Goal: Navigation & Orientation: Find specific page/section

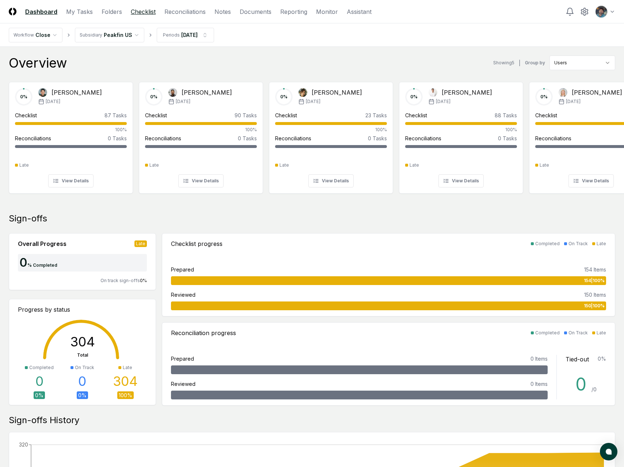
click at [143, 11] on link "Checklist" at bounding box center [143, 11] width 25 height 9
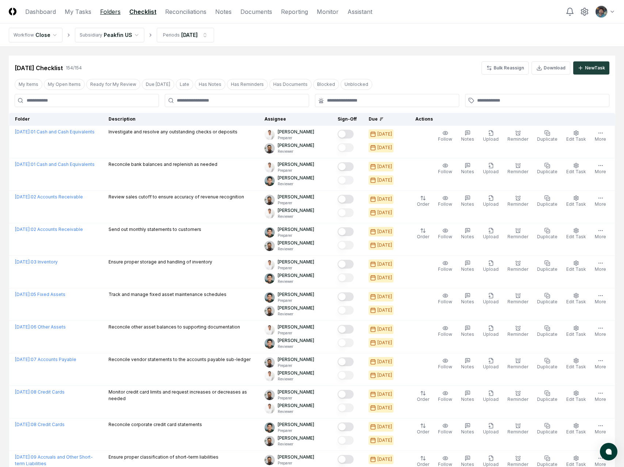
click at [106, 14] on link "Folders" at bounding box center [110, 11] width 20 height 9
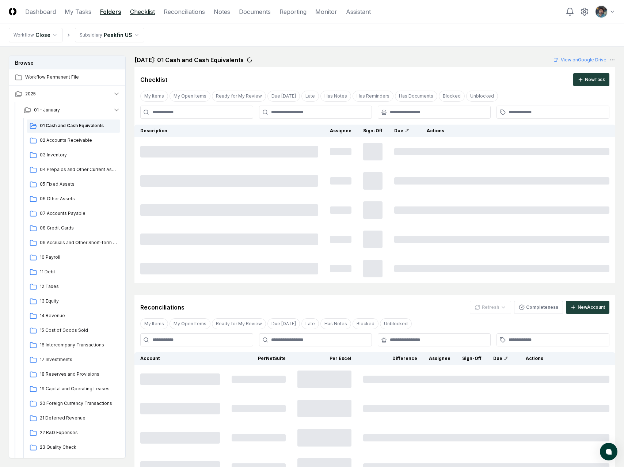
click at [134, 14] on link "Checklist" at bounding box center [142, 11] width 25 height 9
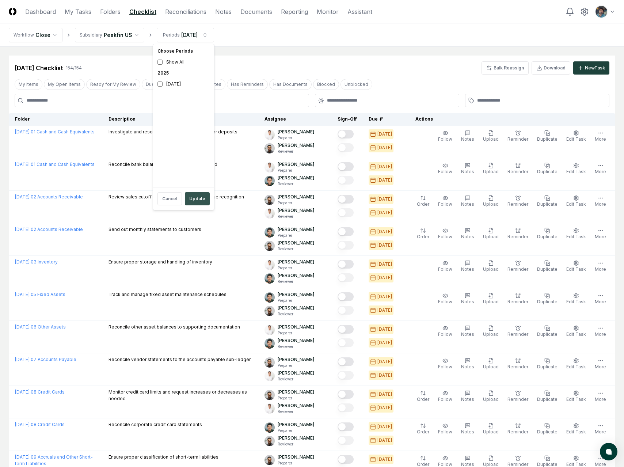
click at [190, 197] on button "Update" at bounding box center [197, 198] width 25 height 13
click at [103, 9] on link "Folders" at bounding box center [110, 11] width 20 height 9
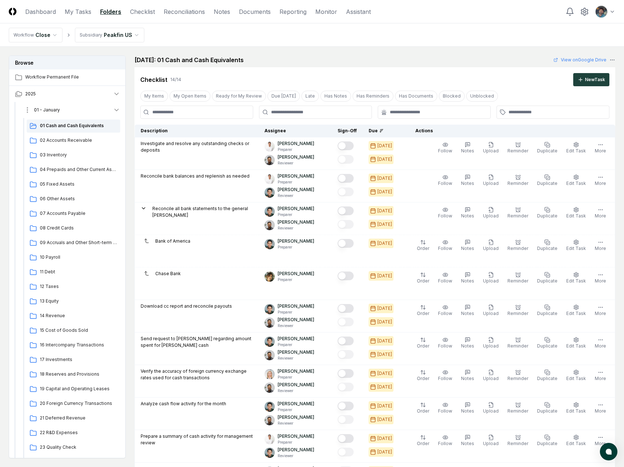
click at [115, 108] on icon "button" at bounding box center [116, 109] width 7 height 7
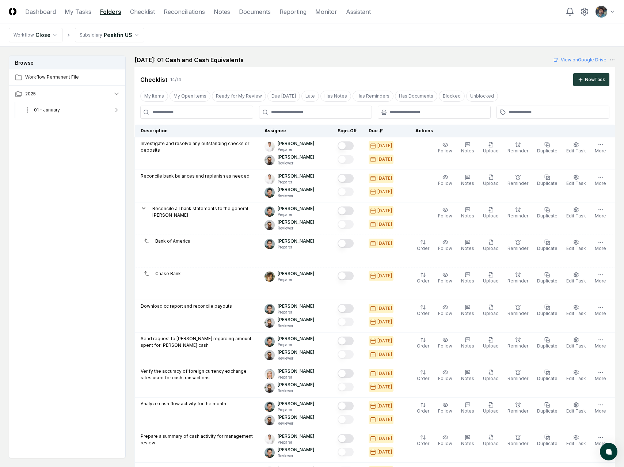
click at [83, 110] on button "01 - January" at bounding box center [72, 110] width 108 height 16
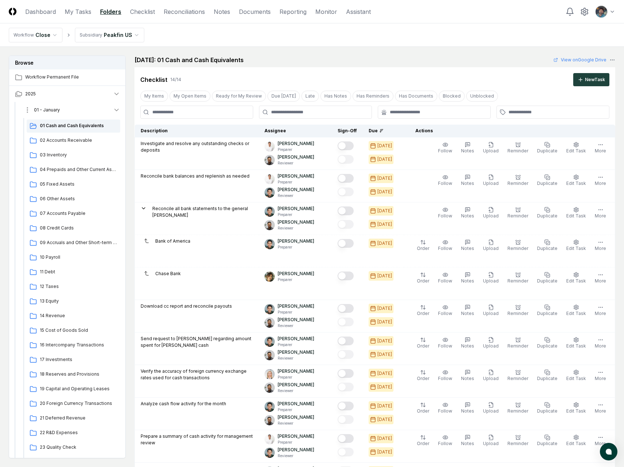
click at [83, 110] on button "01 - January" at bounding box center [72, 110] width 108 height 16
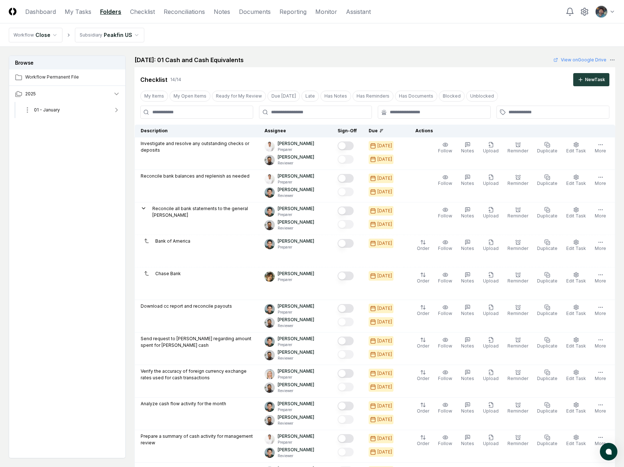
click at [72, 117] on button "01 - January" at bounding box center [72, 110] width 108 height 16
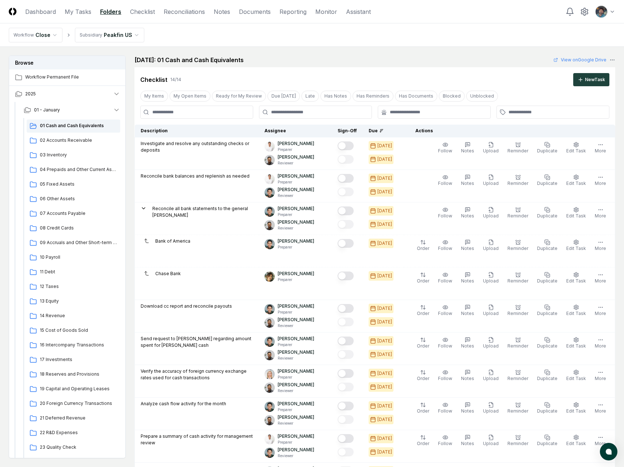
click at [65, 133] on ul "01 Cash and Cash Equivalents 02 Accounts Receivable 03 Inventory 04 Prepaids an…" at bounding box center [74, 301] width 94 height 364
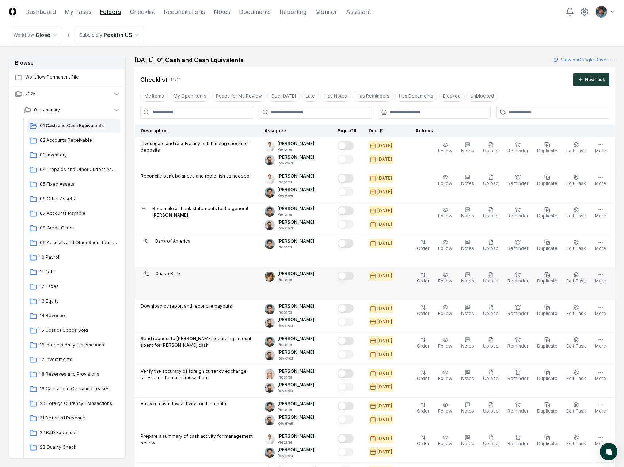
scroll to position [357, 0]
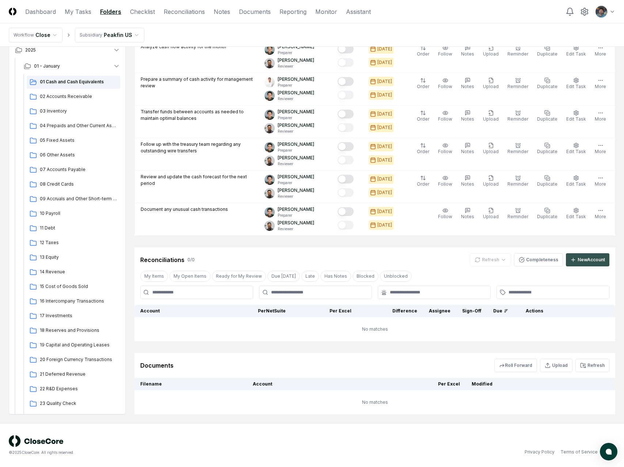
click at [579, 262] on div "New Account" at bounding box center [590, 259] width 27 height 7
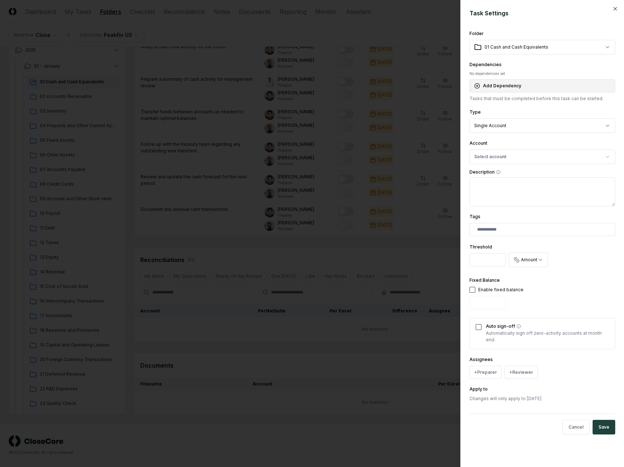
click at [519, 87] on button "Add Dependency" at bounding box center [542, 85] width 146 height 13
click at [518, 126] on body "CloseCore Dashboard My Tasks Folders Checklist Reconciliations Notes Documents …" at bounding box center [312, 55] width 624 height 824
click at [515, 156] on button "Select account" at bounding box center [542, 156] width 146 height 15
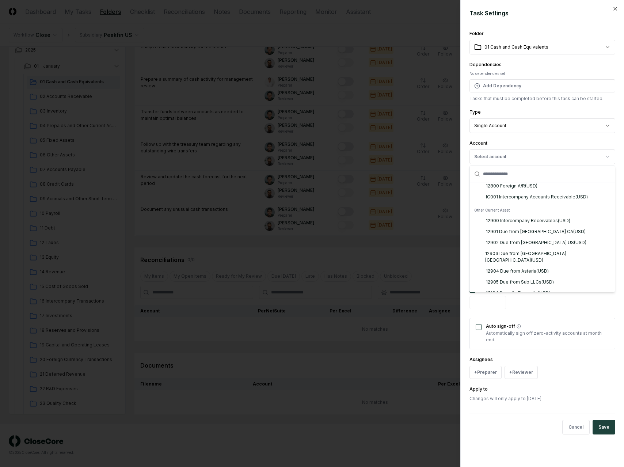
scroll to position [0, 0]
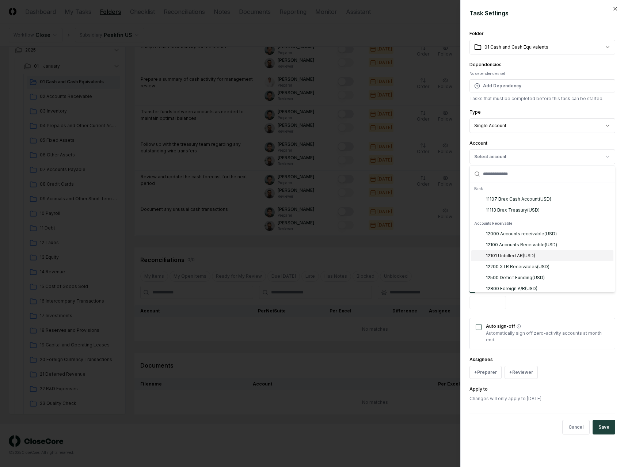
click at [388, 115] on div at bounding box center [312, 233] width 624 height 467
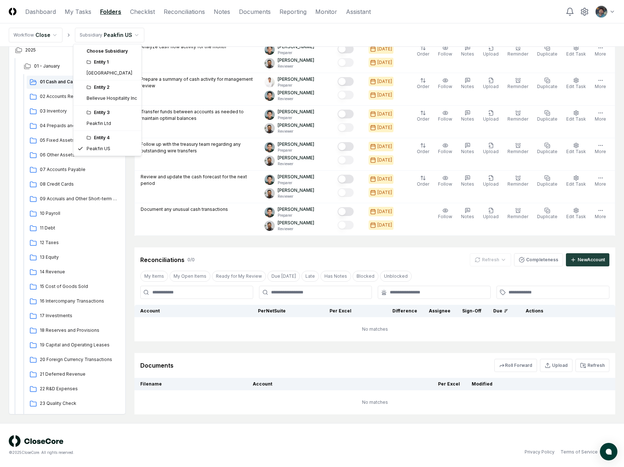
click at [102, 39] on html "CloseCore Dashboard My Tasks Folders Checklist Reconciliations Notes Documents …" at bounding box center [312, 55] width 624 height 824
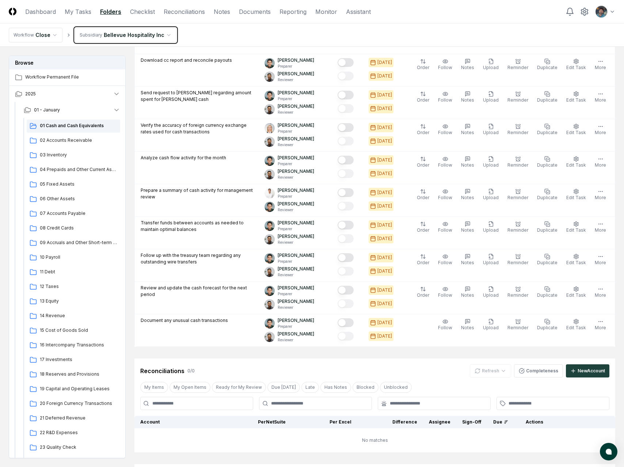
scroll to position [357, 0]
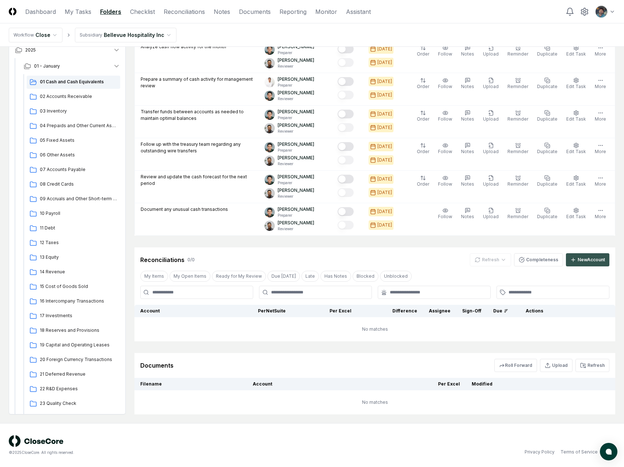
click at [583, 262] on div "New Account" at bounding box center [590, 259] width 27 height 7
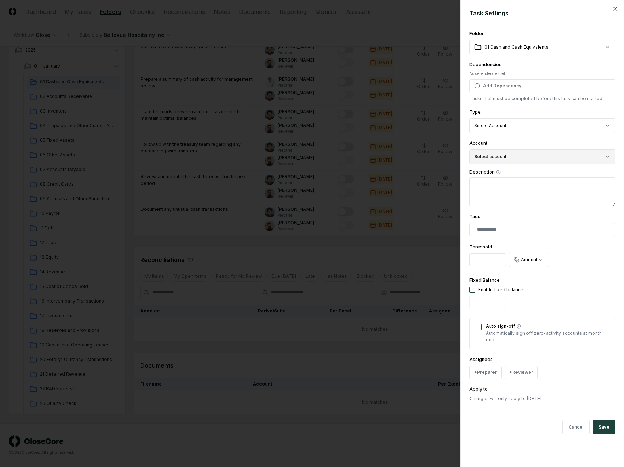
click at [505, 158] on button "Select account" at bounding box center [542, 156] width 146 height 15
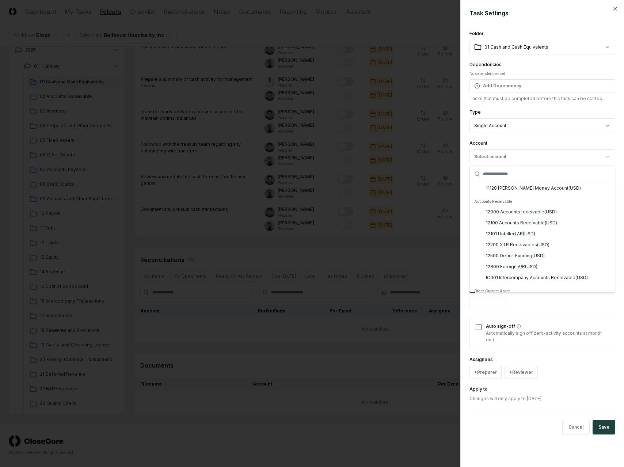
scroll to position [0, 0]
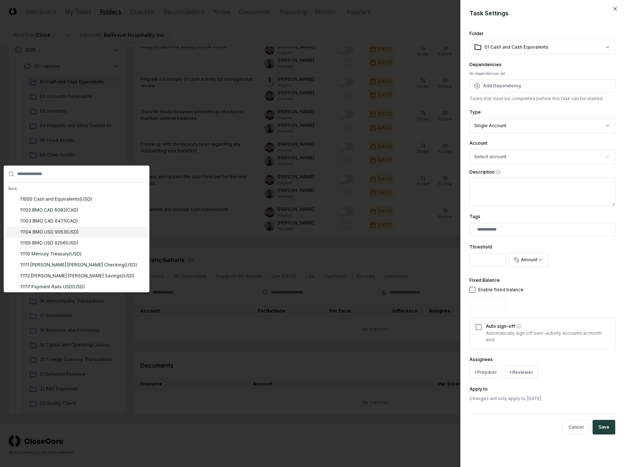
click at [400, 253] on div at bounding box center [312, 233] width 624 height 467
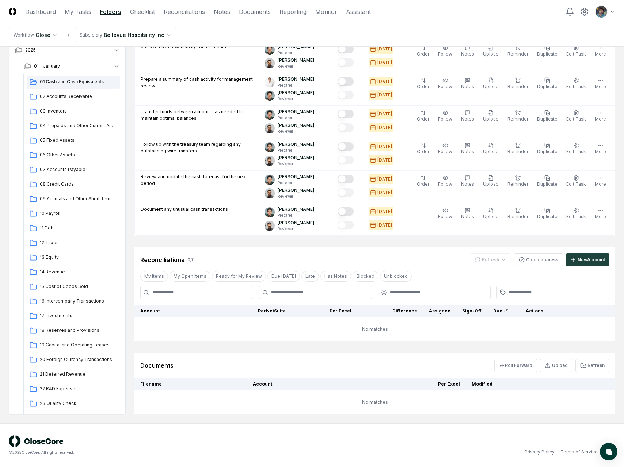
click at [155, 43] on nav "Workflow Close Subsidiary Bellevue Hospitality Inc" at bounding box center [312, 34] width 624 height 23
click at [146, 37] on html "CloseCore Dashboard My Tasks Folders Checklist Reconciliations Notes Documents …" at bounding box center [312, 55] width 624 height 824
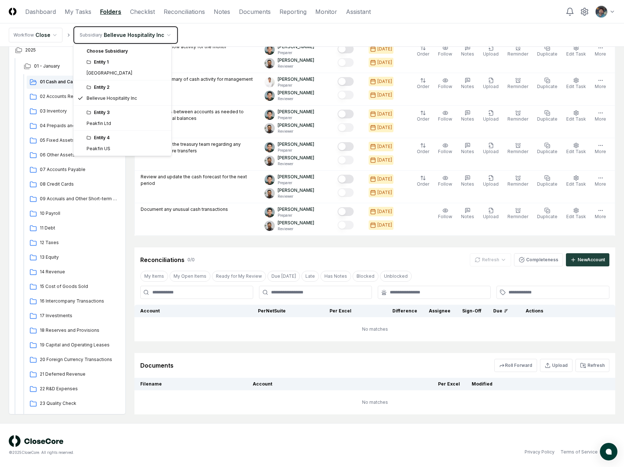
click at [232, 29] on html "CloseCore Dashboard My Tasks Folders Checklist Reconciliations Notes Documents …" at bounding box center [312, 55] width 624 height 824
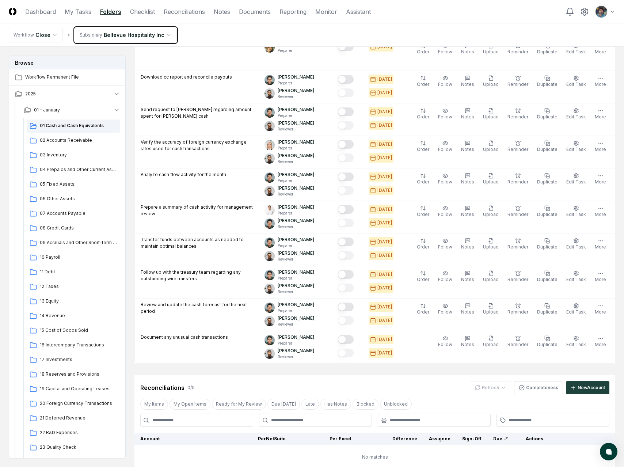
scroll to position [357, 0]
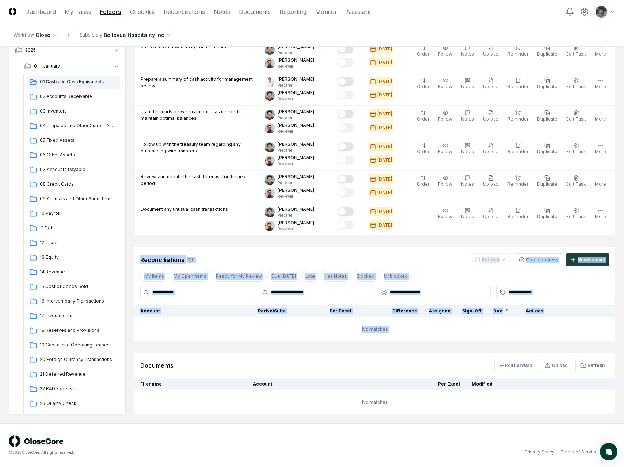
drag, startPoint x: 138, startPoint y: 244, endPoint x: 249, endPoint y: 357, distance: 158.8
click at [249, 357] on div "Cancel Reassign [DATE]: 01 Cash and Cash Equivalents View on Google Drive Check…" at bounding box center [374, 57] width 481 height 716
click at [249, 357] on div "Documents Roll Forward Upload Refresh" at bounding box center [374, 365] width 481 height 25
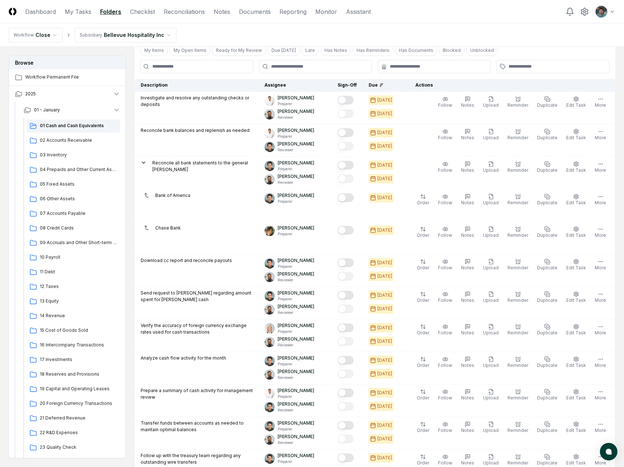
scroll to position [0, 0]
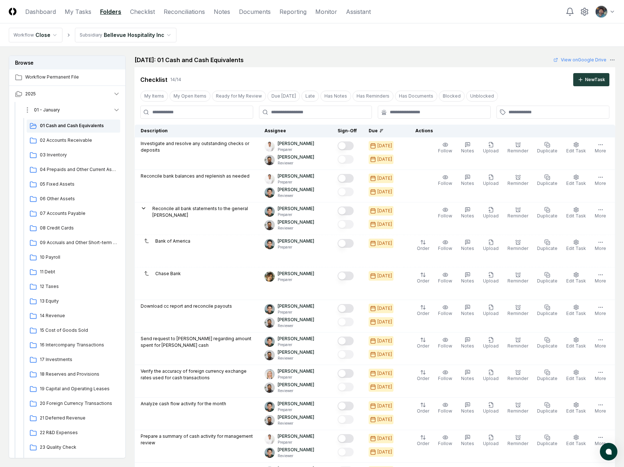
click at [95, 111] on button "01 - January" at bounding box center [72, 110] width 108 height 16
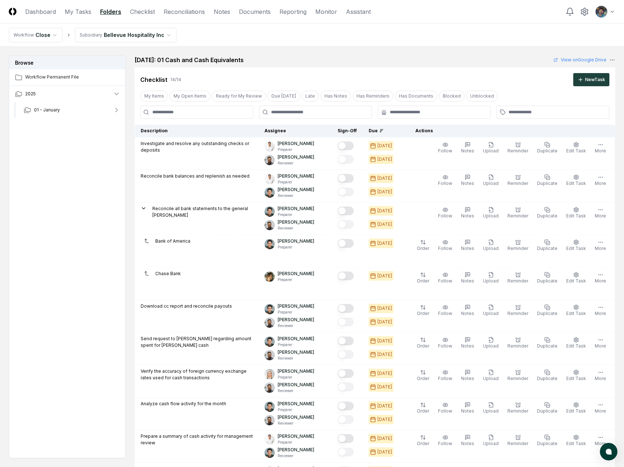
drag, startPoint x: 420, startPoint y: 63, endPoint x: 416, endPoint y: 60, distance: 5.1
click at [416, 60] on div "[DATE]: 01 Cash and Cash Equivalents View on Google Drive" at bounding box center [374, 60] width 481 height 9
drag, startPoint x: 383, startPoint y: 53, endPoint x: 393, endPoint y: 56, distance: 10.6
click at [393, 56] on main "Browse Workflow Permanent File 2025 01 - January Change Folder Cancel Reassign …" at bounding box center [312, 413] width 624 height 733
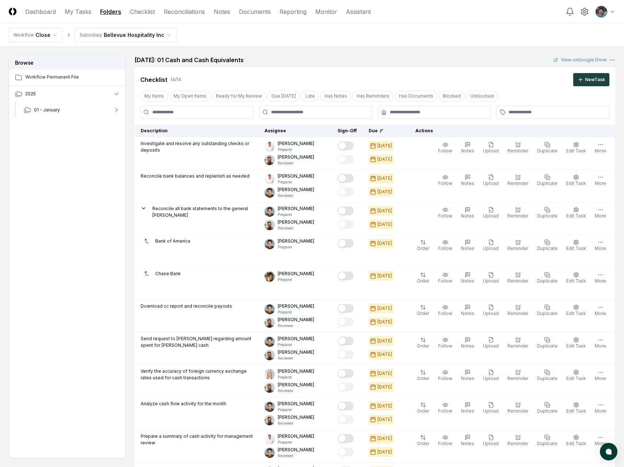
drag, startPoint x: 381, startPoint y: 48, endPoint x: 379, endPoint y: 59, distance: 10.7
click at [379, 59] on main "Browse Workflow Permanent File 2025 01 - January Change Folder Cancel Reassign …" at bounding box center [312, 413] width 624 height 733
click at [379, 59] on div "[DATE]: 01 Cash and Cash Equivalents View on Google Drive" at bounding box center [374, 60] width 481 height 9
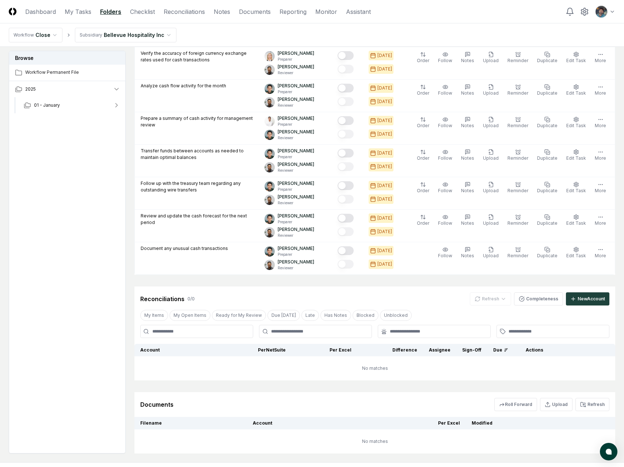
scroll to position [357, 0]
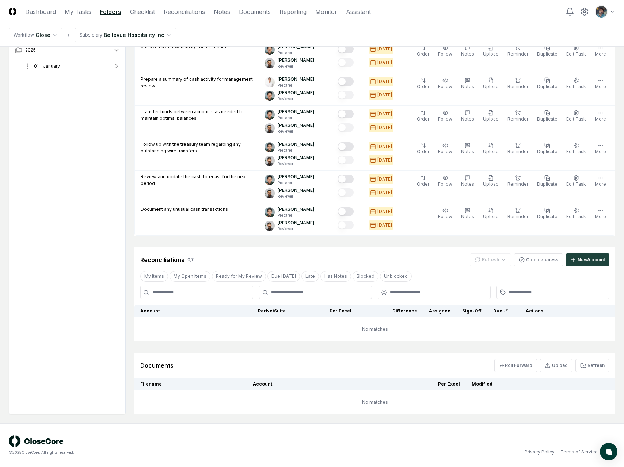
click at [93, 65] on button "01 - January" at bounding box center [72, 66] width 108 height 16
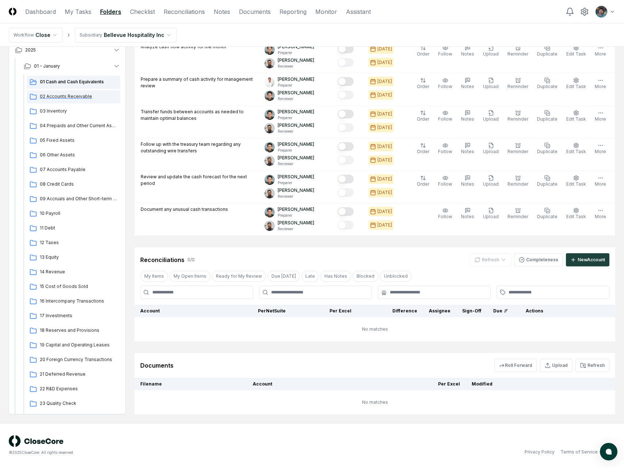
click at [70, 99] on span "02 Accounts Receivable" at bounding box center [78, 96] width 77 height 7
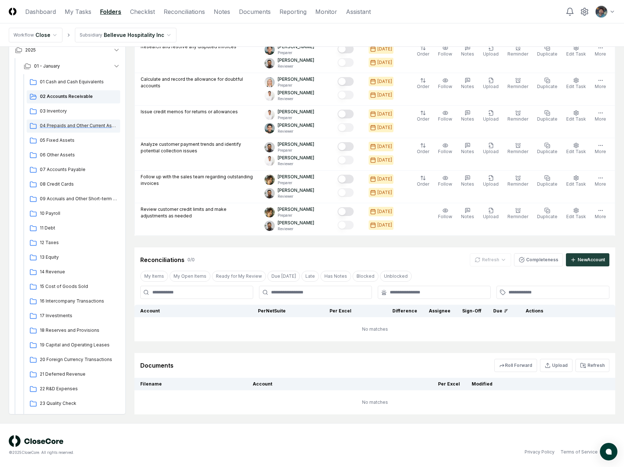
click at [66, 122] on div "04 Prepaids and Other Current Assets" at bounding box center [74, 125] width 94 height 13
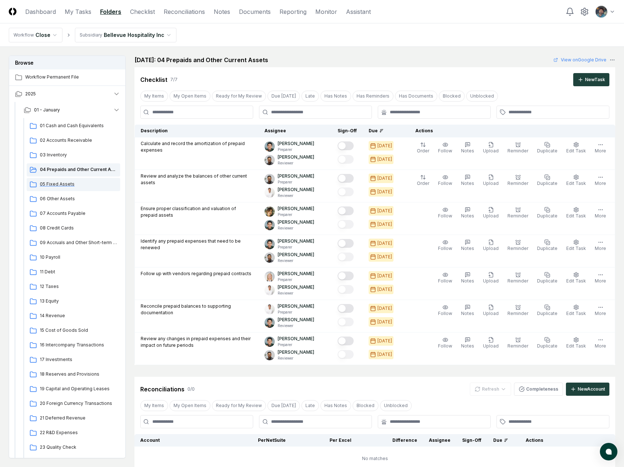
click at [67, 187] on div "05 Fixed Assets" at bounding box center [74, 184] width 94 height 13
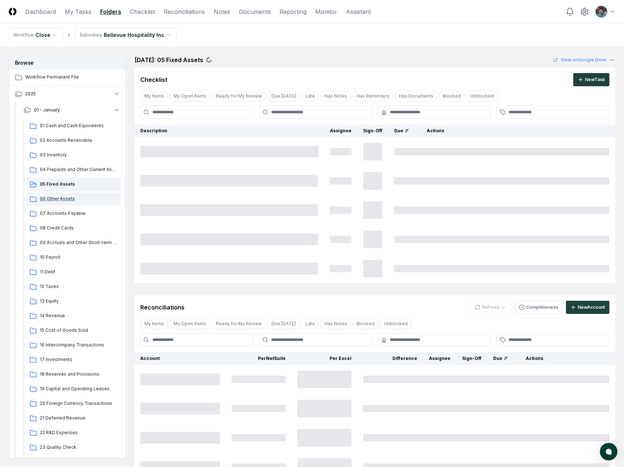
click at [68, 202] on span "06 Other Assets" at bounding box center [78, 198] width 77 height 7
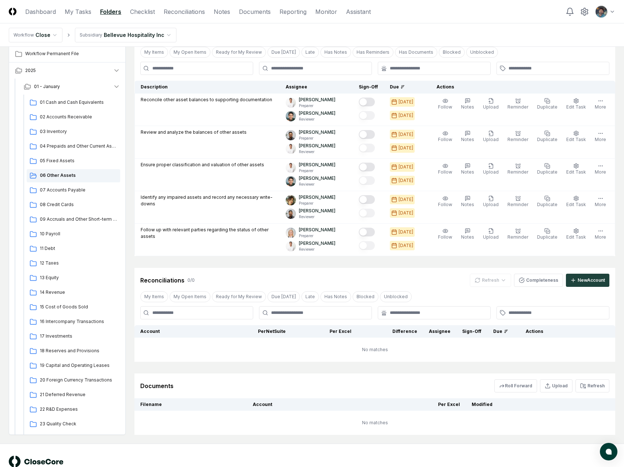
scroll to position [64, 0]
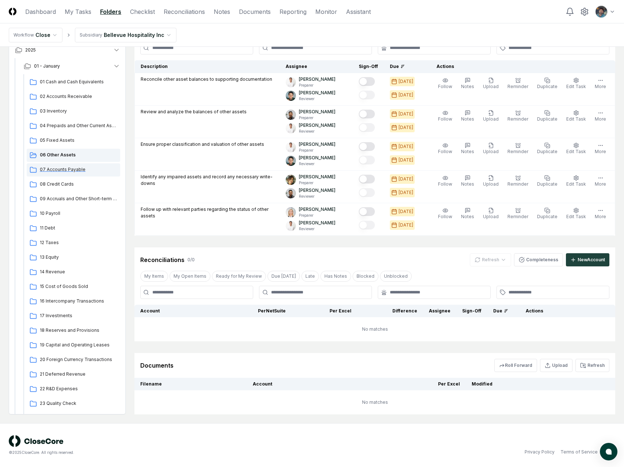
click at [64, 171] on span "07 Accounts Payable" at bounding box center [78, 169] width 77 height 7
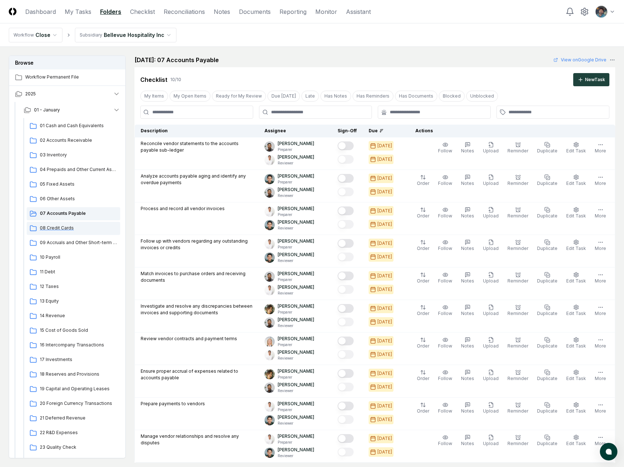
click at [60, 226] on span "08 Credit Cards" at bounding box center [78, 228] width 77 height 7
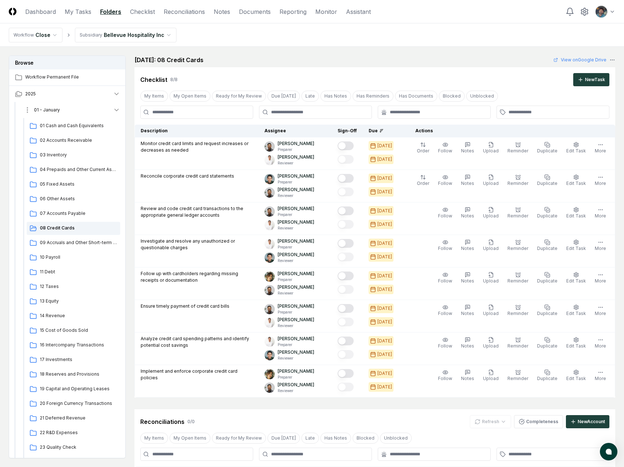
click at [117, 110] on icon "button" at bounding box center [116, 109] width 7 height 7
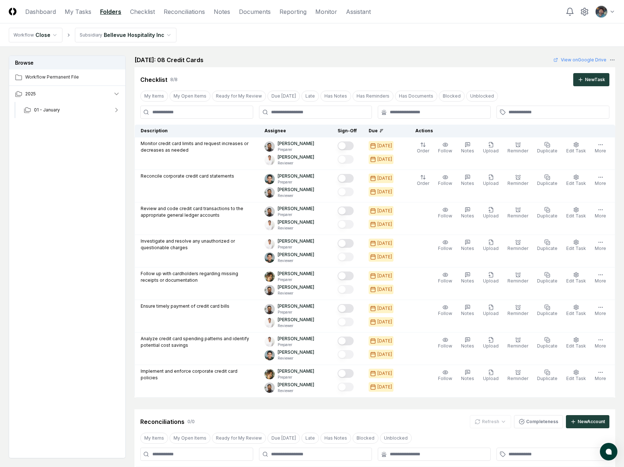
click at [359, 38] on nav "Workflow Close Subsidiary Bellevue Hospitality Inc" at bounding box center [312, 34] width 624 height 23
click at [281, 12] on link "Reporting" at bounding box center [292, 11] width 27 height 9
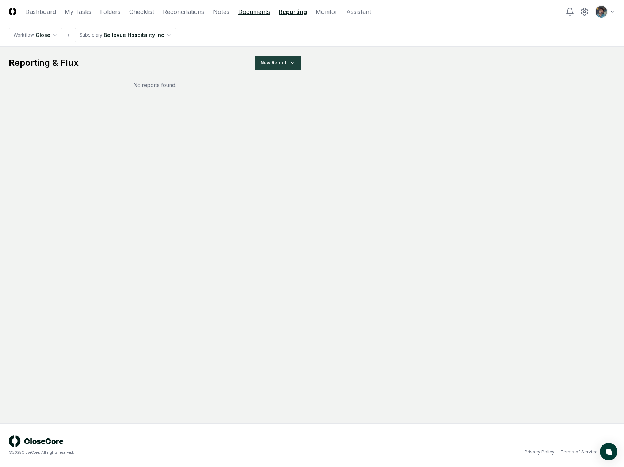
click at [259, 11] on link "Documents" at bounding box center [254, 11] width 32 height 9
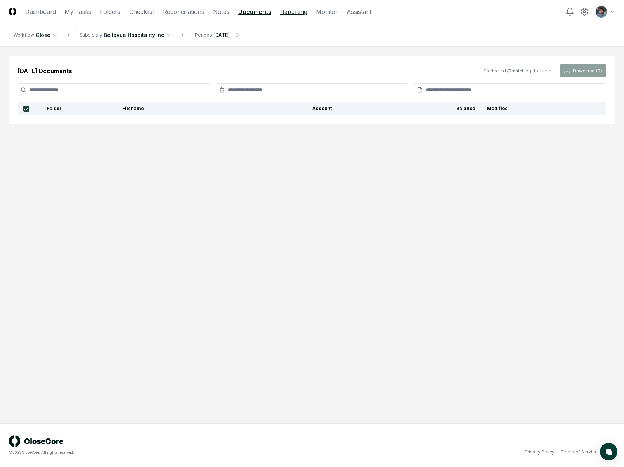
click at [290, 12] on link "Reporting" at bounding box center [293, 11] width 27 height 9
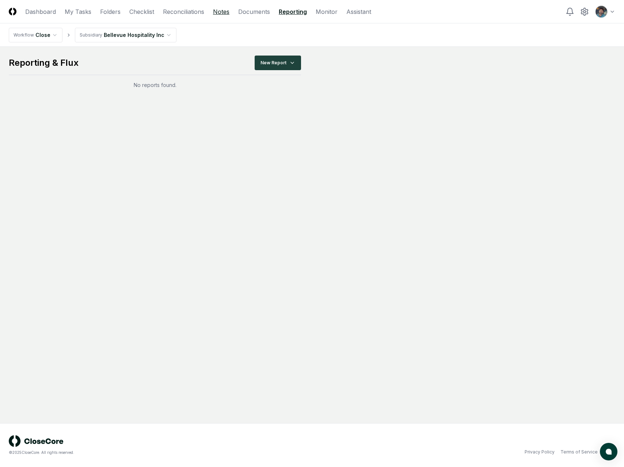
click at [222, 14] on link "Notes" at bounding box center [221, 11] width 16 height 9
click at [290, 8] on link "Reporting" at bounding box center [292, 11] width 27 height 9
click at [263, 58] on html "CloseCore Dashboard My Tasks Folders Checklist Reconciliations Notes Documents …" at bounding box center [312, 233] width 624 height 467
click at [256, 35] on html "CloseCore Dashboard My Tasks Folders Checklist Reconciliations Notes Documents …" at bounding box center [312, 233] width 624 height 467
click at [447, 247] on main "Reporting & Flux New Report No reports found." at bounding box center [312, 235] width 624 height 376
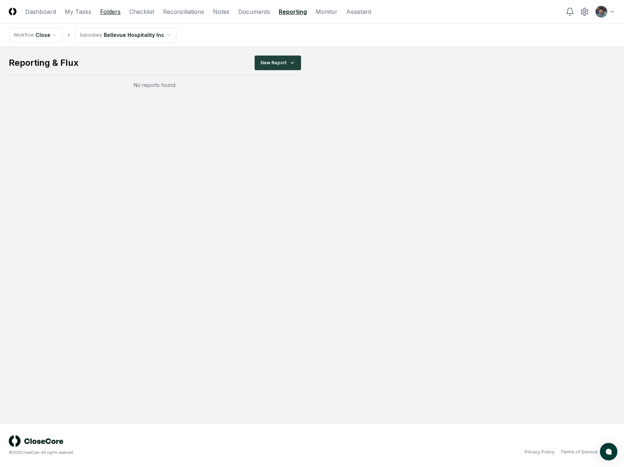
click at [107, 14] on link "Folders" at bounding box center [110, 11] width 20 height 9
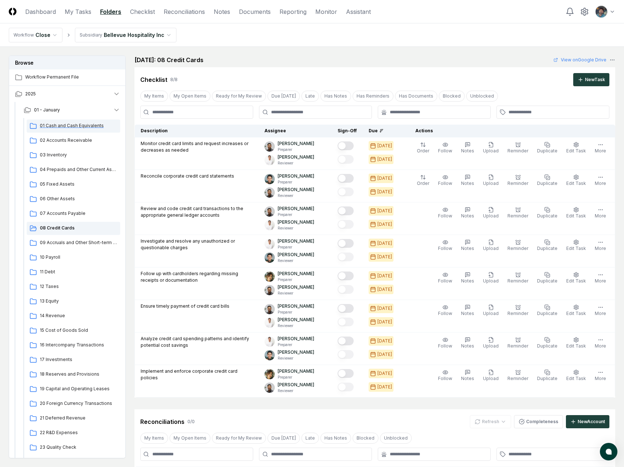
click at [50, 129] on div "01 Cash and Cash Equivalents" at bounding box center [74, 125] width 94 height 13
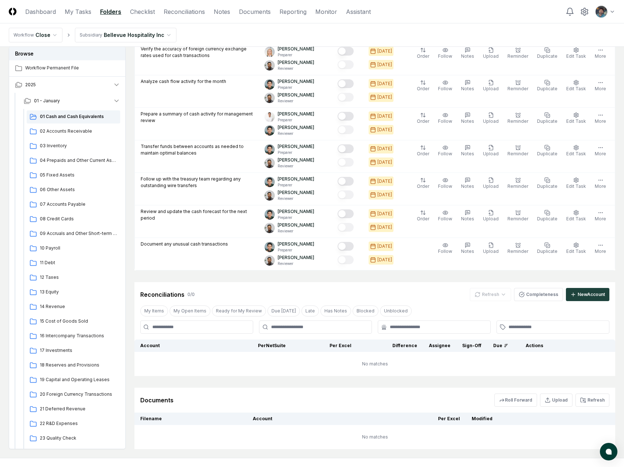
scroll to position [357, 0]
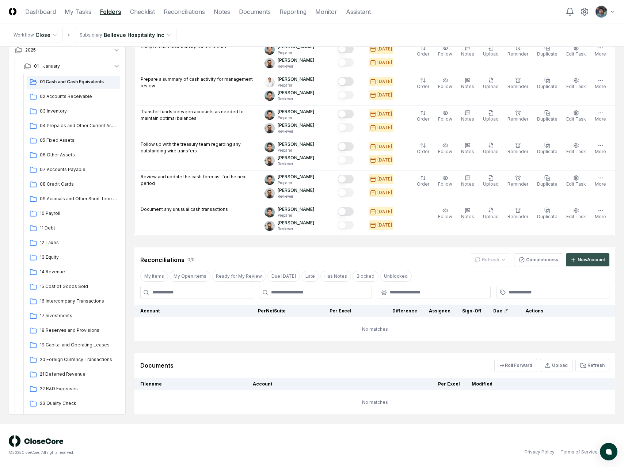
click at [577, 264] on button "New Account" at bounding box center [587, 259] width 43 height 13
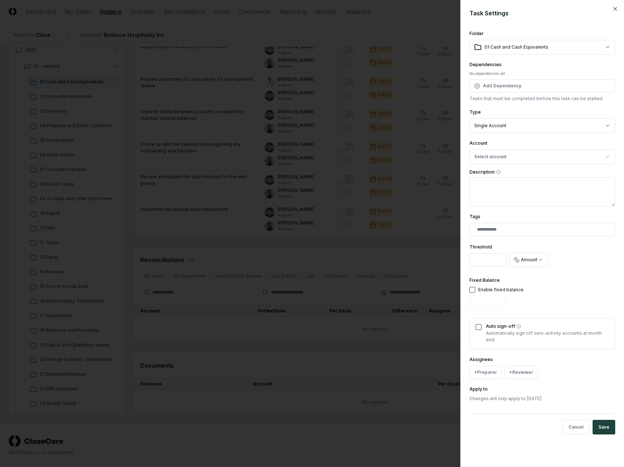
click at [497, 123] on body "CloseCore Dashboard My Tasks Folders Checklist Reconciliations Notes Documents …" at bounding box center [312, 55] width 624 height 824
click at [506, 184] on body "CloseCore Dashboard My Tasks Folders Checklist Reconciliations Notes Documents …" at bounding box center [312, 55] width 624 height 824
click at [502, 160] on button "Select account" at bounding box center [542, 156] width 146 height 15
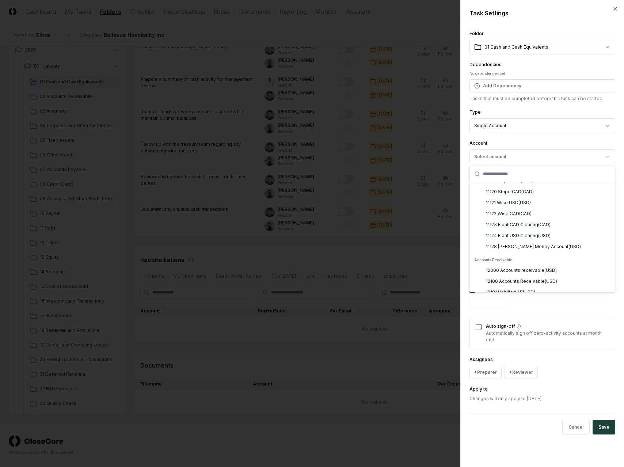
scroll to position [118, 0]
click at [334, 279] on div at bounding box center [312, 233] width 624 height 467
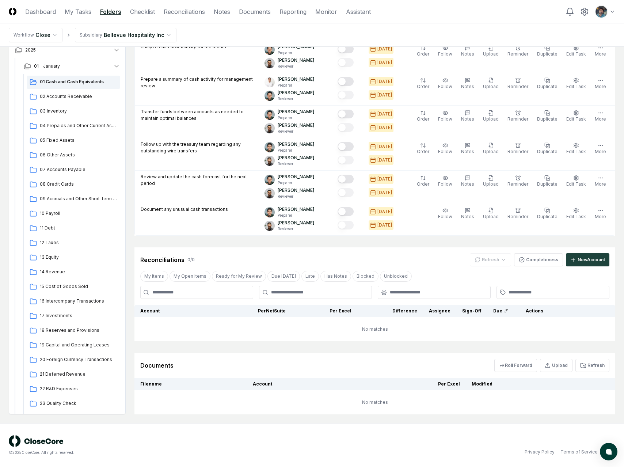
click at [485, 281] on div "My Items My Open Items Ready for My Review Due [DATE] Late Has Notes Blocked Un…" at bounding box center [374, 276] width 481 height 14
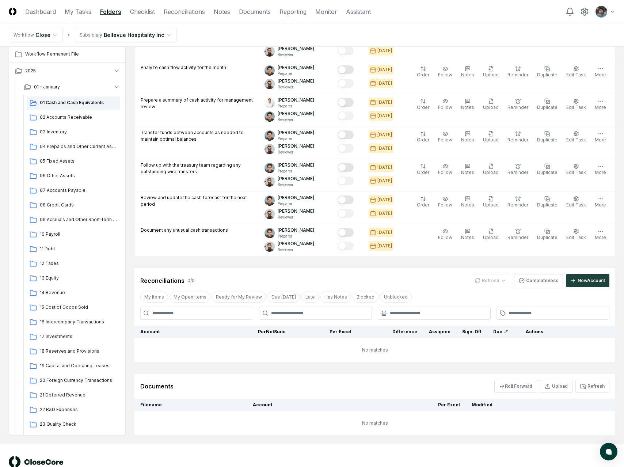
scroll to position [357, 0]
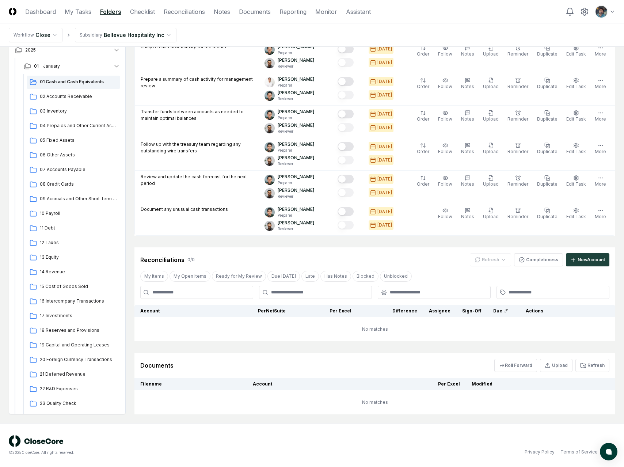
click at [410, 264] on div "Reconciliations 0 / 0 Refresh Completeness New Account" at bounding box center [374, 259] width 469 height 13
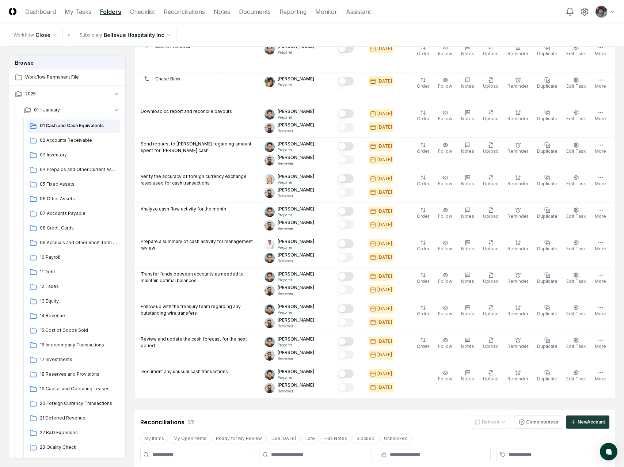
scroll to position [12, 0]
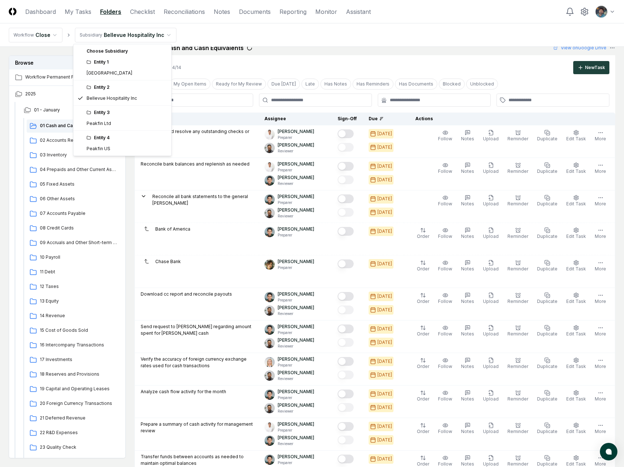
click at [156, 37] on html "CloseCore Dashboard My Tasks Folders Checklist Reconciliations Notes Documents …" at bounding box center [312, 400] width 624 height 824
click at [370, 60] on html "CloseCore Dashboard My Tasks Folders Checklist Reconciliations Notes Documents …" at bounding box center [312, 400] width 624 height 824
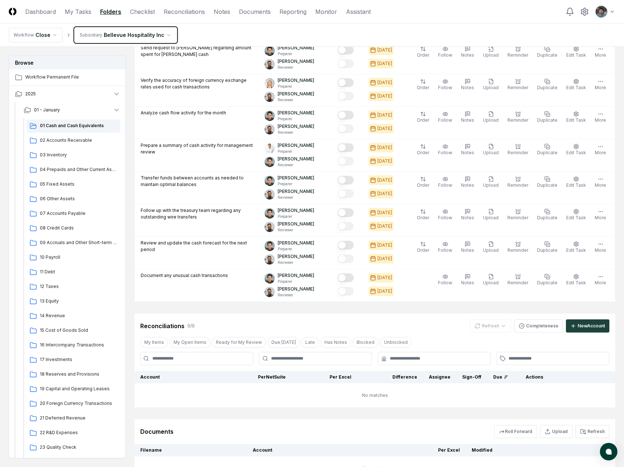
scroll to position [309, 0]
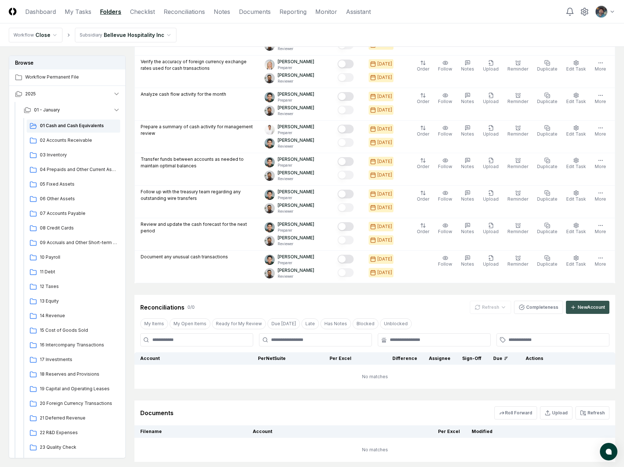
click at [581, 311] on button "New Account" at bounding box center [587, 307] width 43 height 13
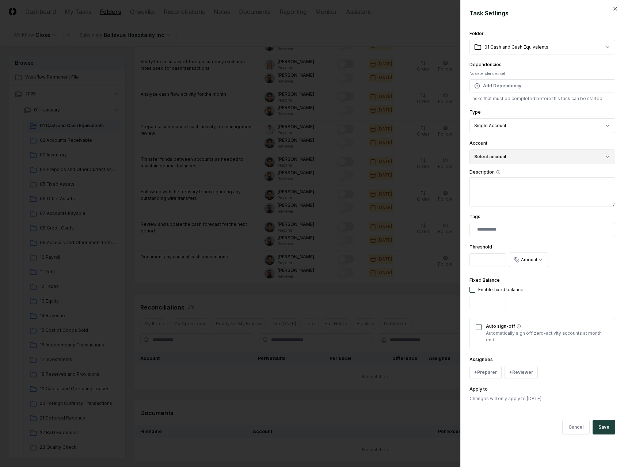
click at [514, 159] on button "Select account" at bounding box center [542, 156] width 146 height 15
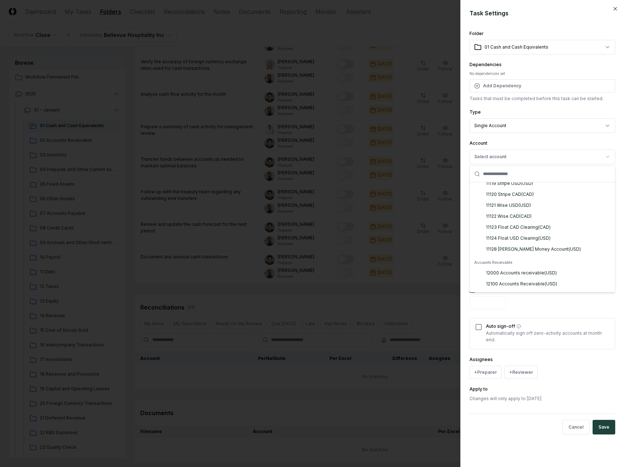
scroll to position [112, 0]
click at [618, 9] on div "**********" at bounding box center [542, 233] width 164 height 467
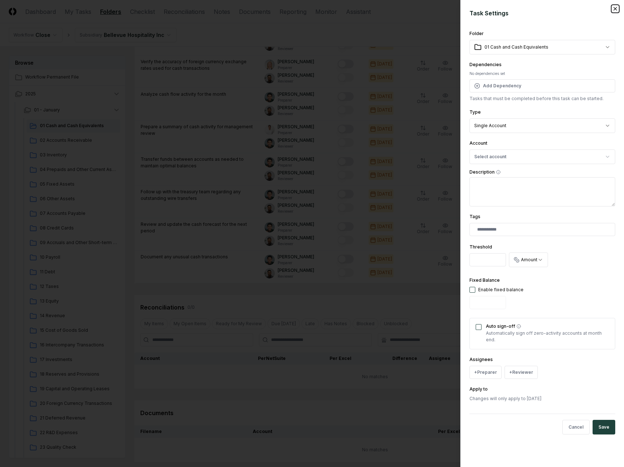
click at [615, 9] on icon "button" at bounding box center [615, 8] width 3 height 3
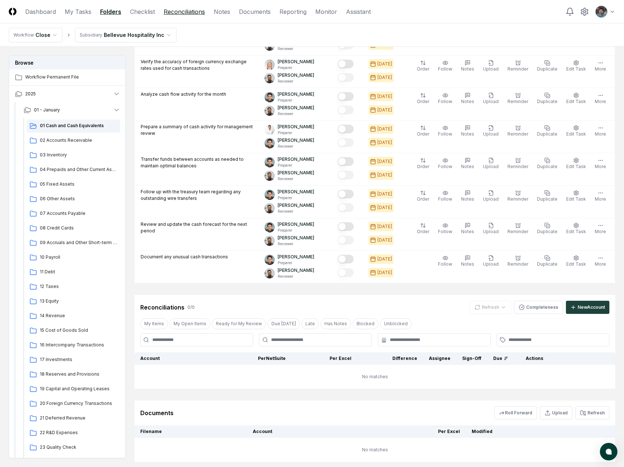
click at [182, 13] on link "Reconciliations" at bounding box center [184, 11] width 41 height 9
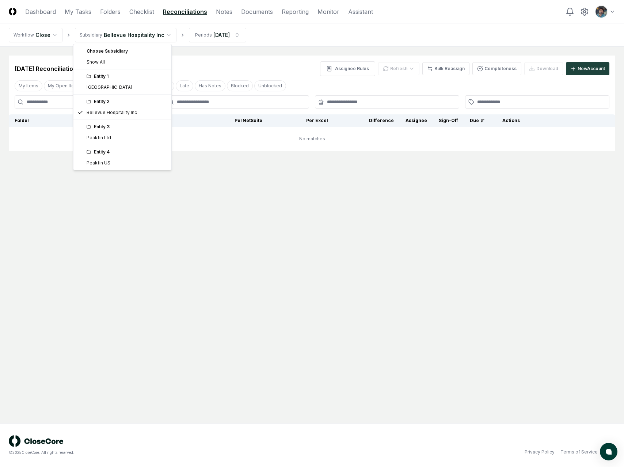
click at [126, 34] on html "CloseCore Dashboard My Tasks Folders Checklist Reconciliations Notes Documents …" at bounding box center [312, 233] width 624 height 467
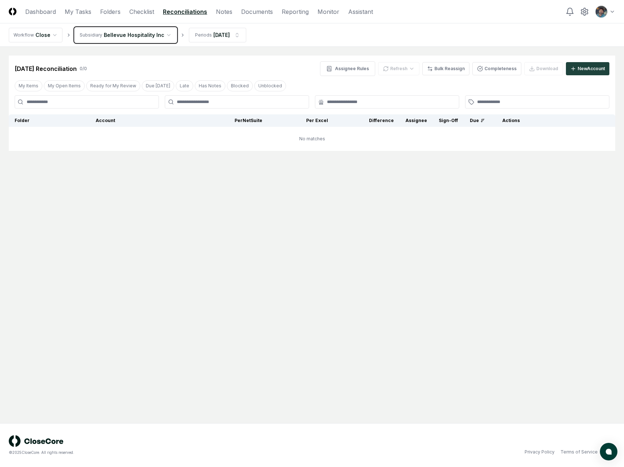
click at [112, 13] on html "CloseCore Dashboard My Tasks Folders Checklist Reconciliations Notes Documents …" at bounding box center [312, 233] width 624 height 467
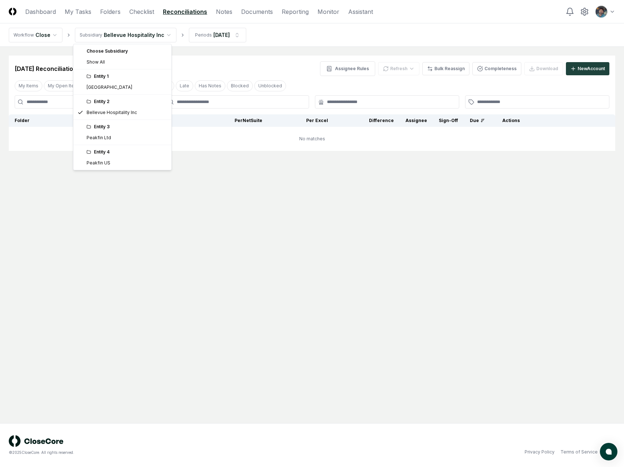
click at [120, 33] on html "CloseCore Dashboard My Tasks Folders Checklist Reconciliations Notes Documents …" at bounding box center [312, 233] width 624 height 467
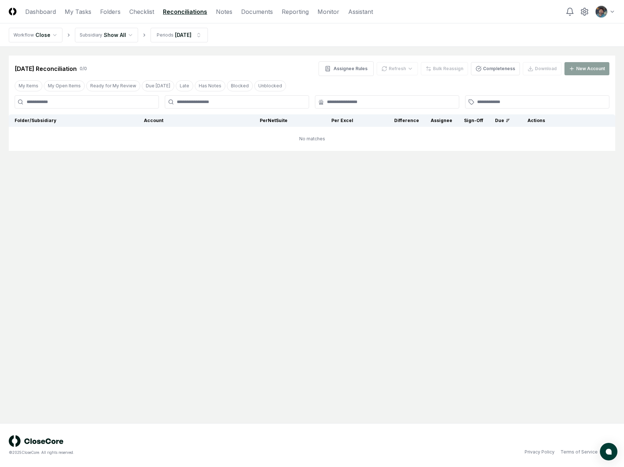
click at [122, 36] on html "CloseCore Dashboard My Tasks Folders Checklist Reconciliations Notes Documents …" at bounding box center [312, 233] width 624 height 467
click at [160, 78] on div "[DATE] Reconciliation 0 / 0 Assignee Rules Refresh Bulk Reassign Completeness D…" at bounding box center [312, 103] width 606 height 95
click at [154, 63] on div "[DATE] Reconciliation 0 / 0 Assignee Rules Refresh Bulk Reassign Completeness D…" at bounding box center [312, 68] width 595 height 15
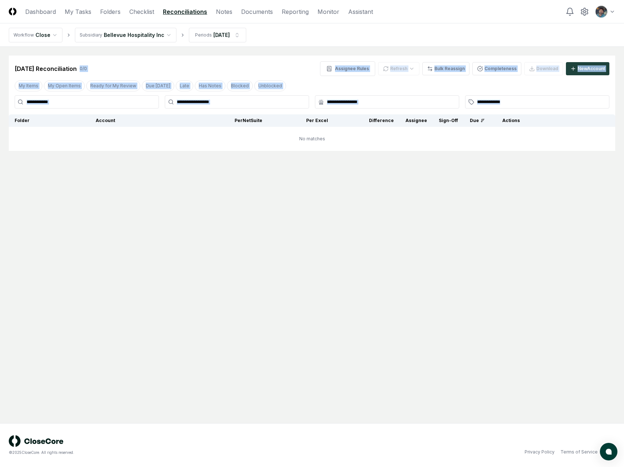
drag, startPoint x: 146, startPoint y: 53, endPoint x: 224, endPoint y: 201, distance: 167.0
click at [224, 201] on main "Cancel Reassign [DATE] Reconciliation 0 / 0 Assignee Rules Refresh Bulk Reassig…" at bounding box center [312, 235] width 624 height 376
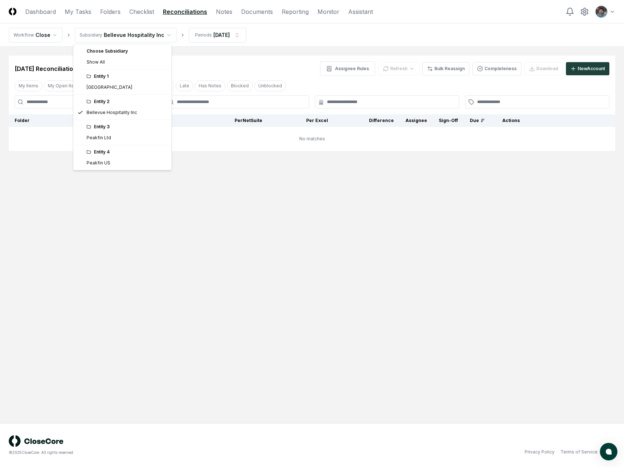
click at [121, 35] on html "CloseCore Dashboard My Tasks Folders Checklist Reconciliations Notes Documents …" at bounding box center [312, 233] width 624 height 467
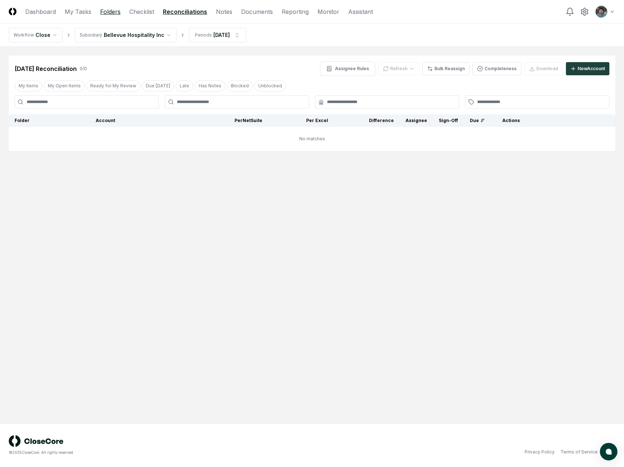
click at [114, 11] on link "Folders" at bounding box center [110, 11] width 20 height 9
